Goal: Task Accomplishment & Management: Complete application form

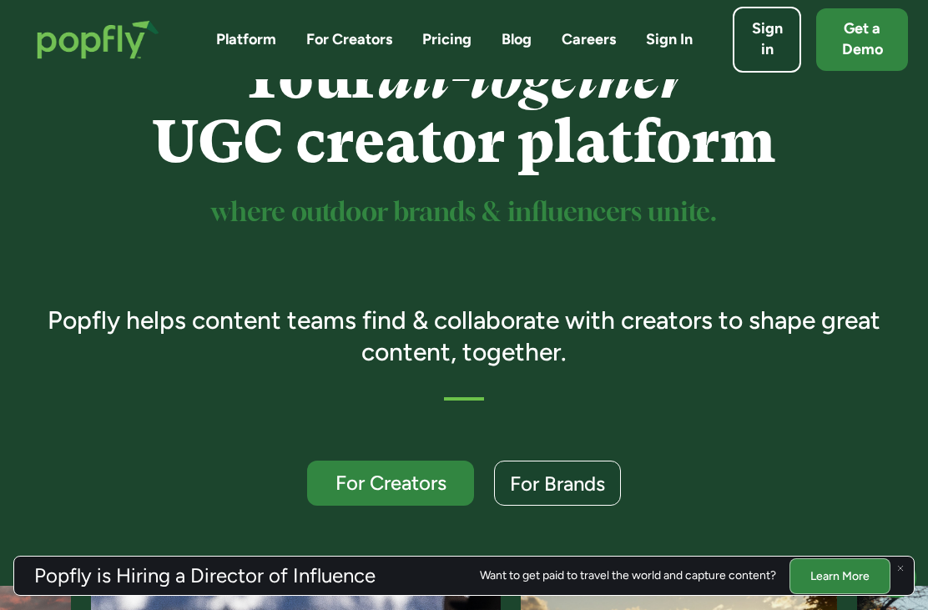
scroll to position [114, 0]
click at [456, 473] on div "For Creators" at bounding box center [390, 483] width 137 height 21
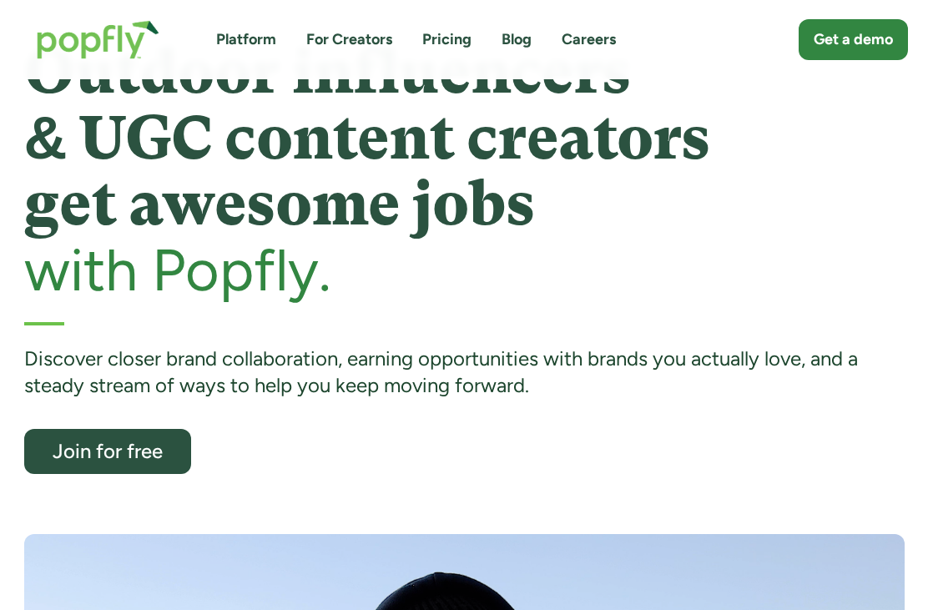
scroll to position [58, 0]
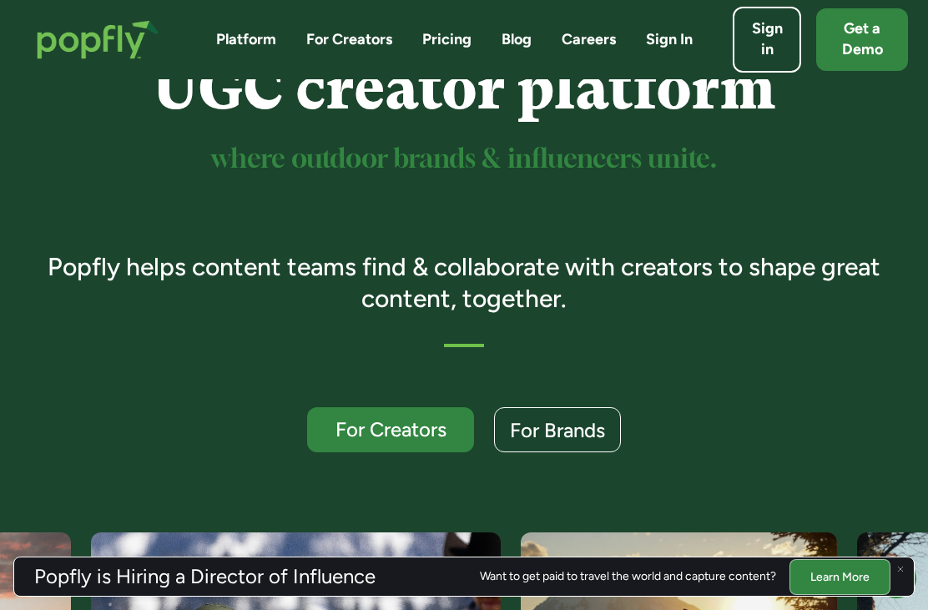
click at [572, 431] on div "For Brands" at bounding box center [557, 430] width 95 height 21
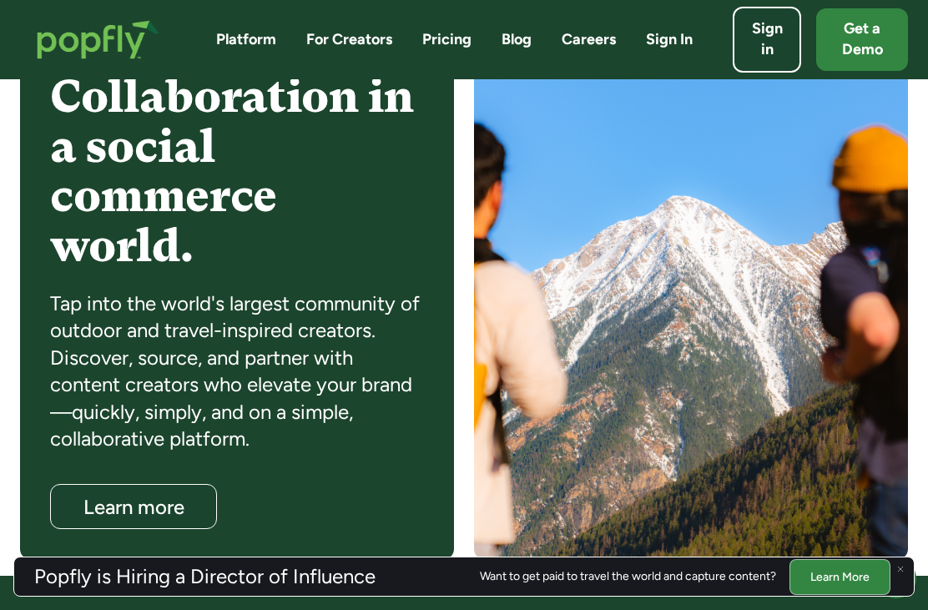
scroll to position [1398, 0]
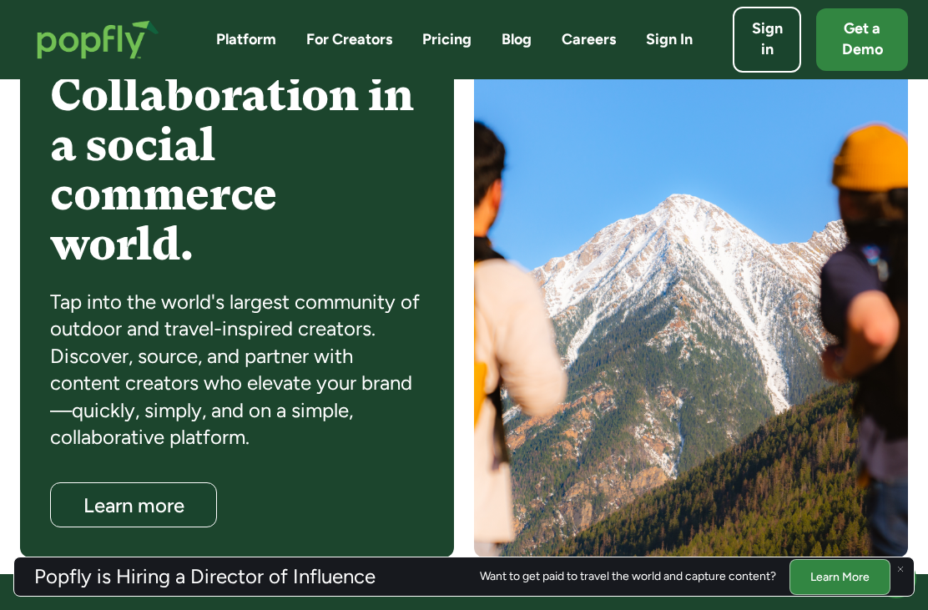
click at [179, 498] on div "Learn more" at bounding box center [133, 505] width 135 height 21
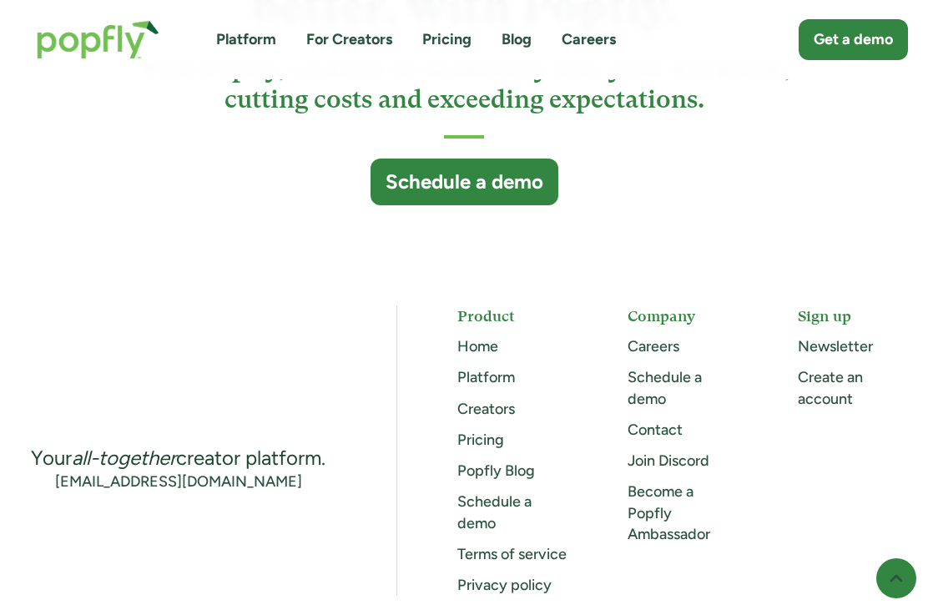
scroll to position [4500, 0]
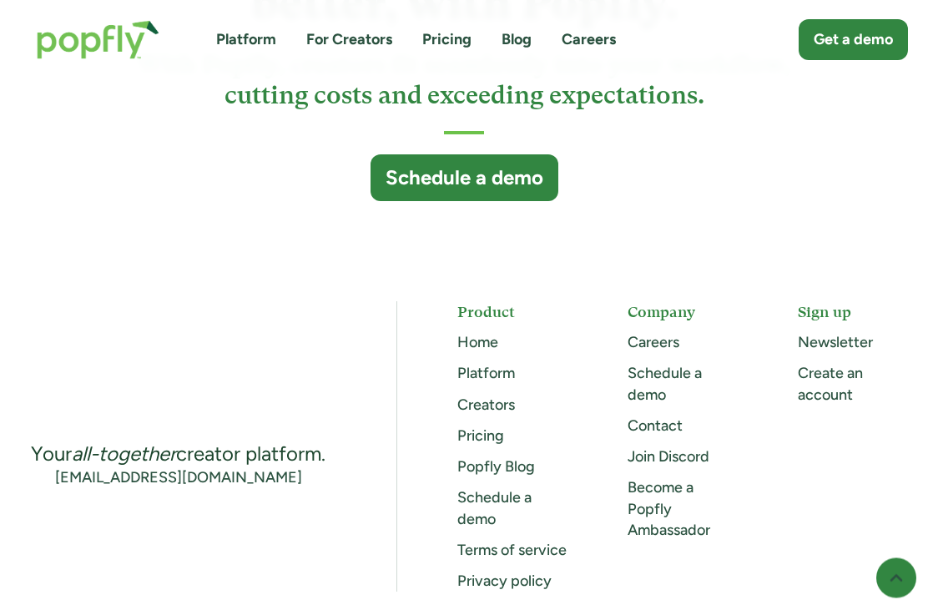
click at [660, 500] on link "Become a Popfly Ambassador" at bounding box center [669, 509] width 83 height 60
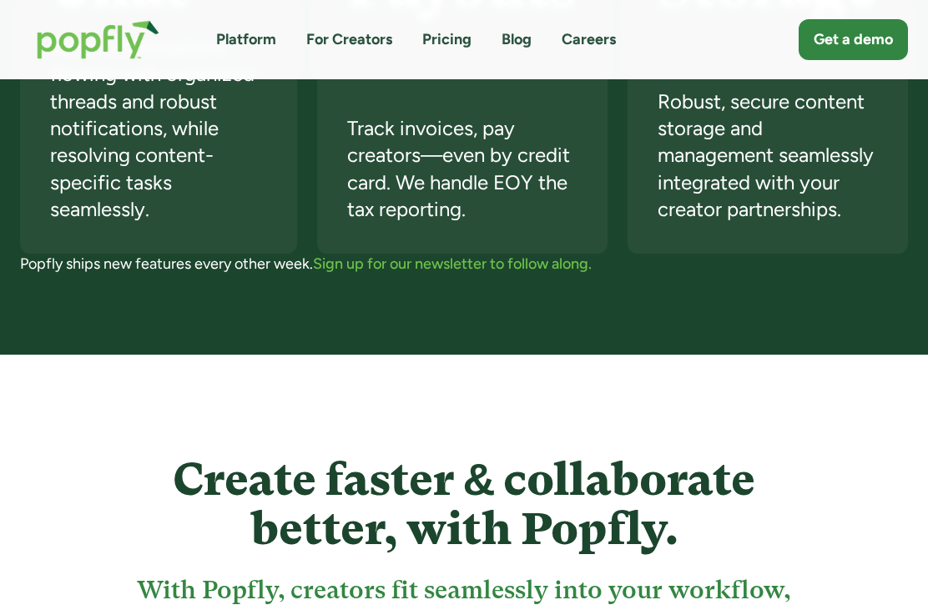
scroll to position [3974, 0]
